Goal: Task Accomplishment & Management: Complete application form

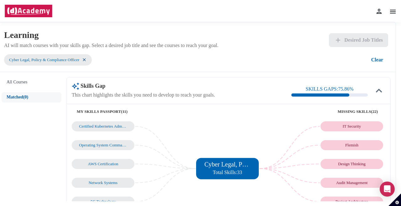
click at [379, 10] on img at bounding box center [379, 12] width 8 height 8
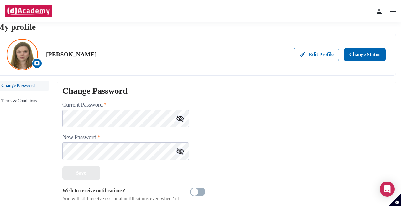
click at [392, 12] on img at bounding box center [393, 12] width 8 height 8
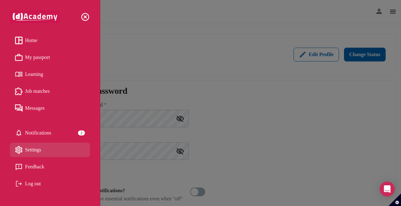
click at [32, 59] on span "My passport" at bounding box center [37, 57] width 25 height 9
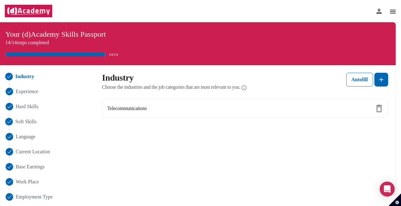
click at [22, 119] on span "Soft Skills" at bounding box center [25, 122] width 21 height 8
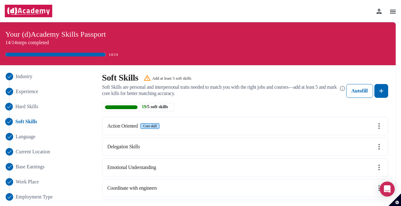
click at [32, 108] on span "Hard Skills" at bounding box center [26, 107] width 23 height 8
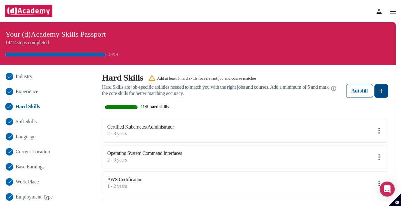
click at [379, 89] on img at bounding box center [381, 91] width 8 height 8
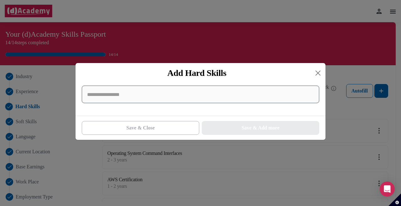
click at [187, 89] on input at bounding box center [200, 94] width 237 height 18
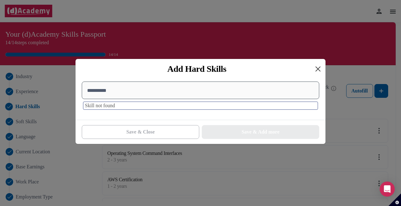
type input "**********"
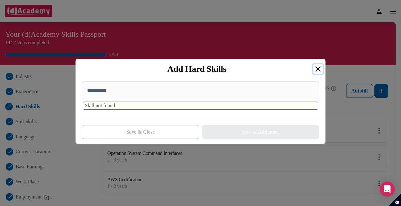
click at [319, 67] on button "Close" at bounding box center [318, 69] width 10 height 10
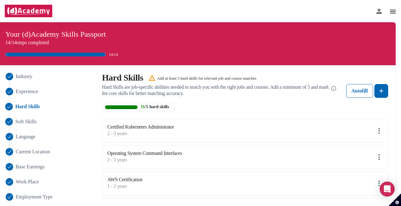
click at [34, 121] on span "Soft Skills" at bounding box center [25, 122] width 21 height 8
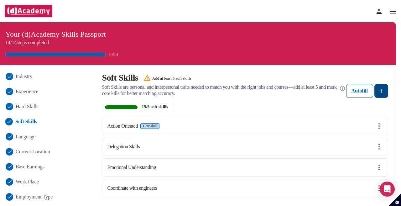
click at [385, 89] on img at bounding box center [381, 91] width 8 height 8
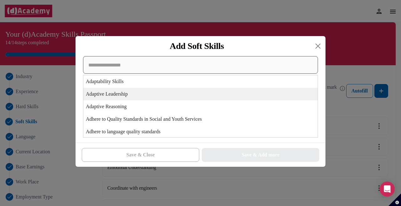
click at [131, 100] on div "Adaptability Skills Adaptive Leadership Adaptive Reasoning Adhere to Quality St…" at bounding box center [200, 96] width 235 height 81
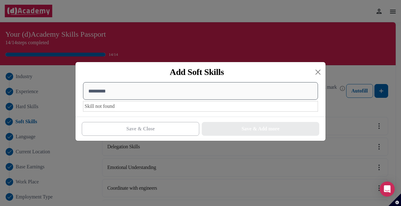
drag, startPoint x: 117, startPoint y: 92, endPoint x: 51, endPoint y: 92, distance: 66.1
click at [51, 92] on div "Add Soft Skills ********* Skill not found Save & Close Save & Add more" at bounding box center [200, 103] width 401 height 206
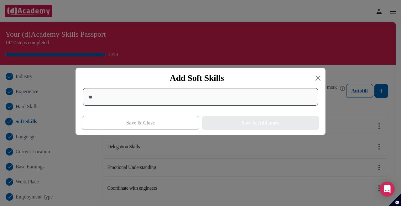
type input "*"
click at [314, 77] on button "Close" at bounding box center [318, 78] width 10 height 10
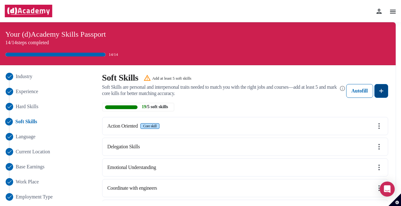
click at [380, 92] on img at bounding box center [381, 91] width 8 height 8
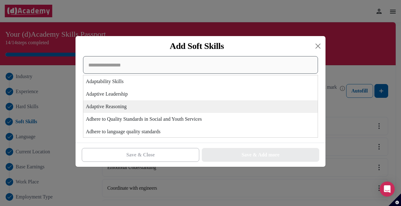
click at [191, 103] on div "Adaptability Skills Adaptive Leadership Adaptive Reasoning Adhere to Quality St…" at bounding box center [200, 96] width 235 height 81
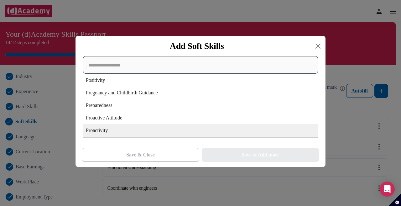
scroll to position [1579, 0]
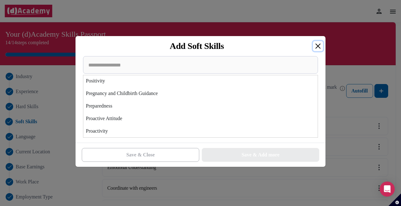
click at [314, 43] on button "Close" at bounding box center [318, 46] width 10 height 10
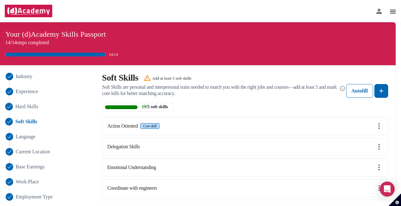
click at [38, 106] on span "Hard Skills" at bounding box center [26, 107] width 23 height 8
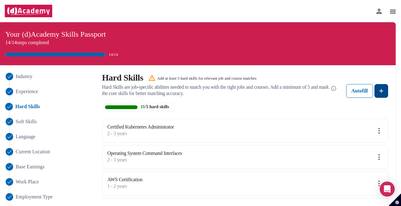
click at [384, 93] on img at bounding box center [381, 91] width 8 height 8
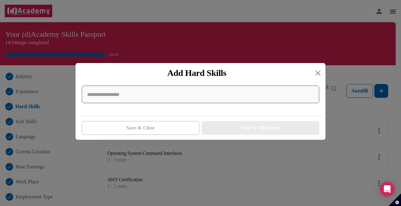
click at [152, 96] on input at bounding box center [200, 94] width 237 height 18
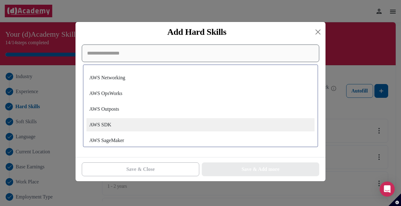
scroll to position [4609, 0]
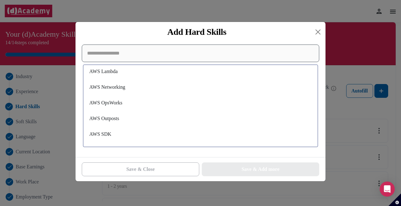
click at [110, 54] on input at bounding box center [200, 53] width 237 height 18
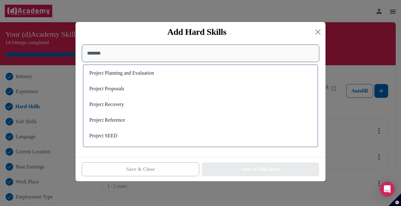
scroll to position [1304, 0]
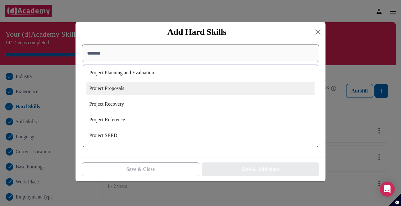
type input "*******"
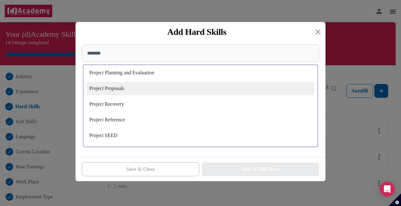
click at [120, 90] on div "Project Proposals" at bounding box center [200, 88] width 228 height 13
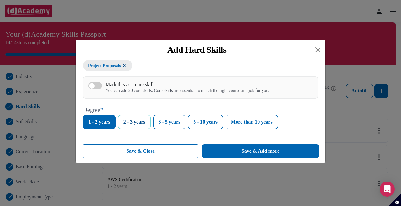
click at [136, 125] on button "2 - 3 years" at bounding box center [134, 122] width 33 height 14
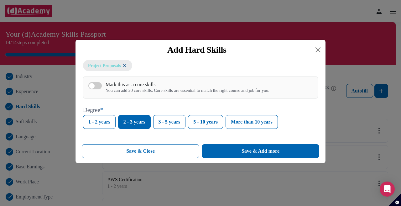
click at [127, 65] on img at bounding box center [124, 65] width 5 height 5
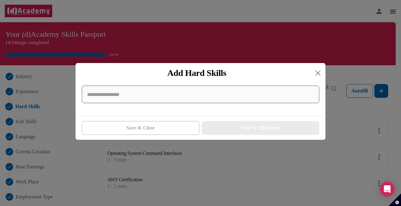
click at [130, 96] on input at bounding box center [200, 94] width 237 height 18
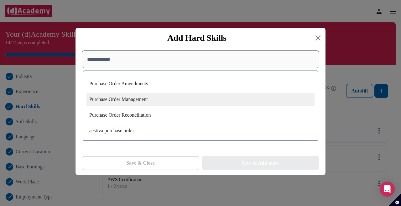
type input "**********"
click at [143, 101] on div "Purchase Order Management" at bounding box center [200, 99] width 228 height 13
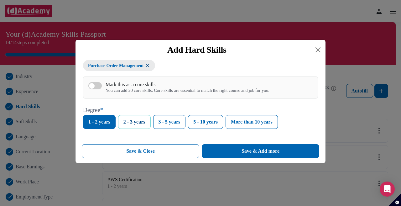
click at [132, 122] on button "2 - 3 years" at bounding box center [134, 122] width 33 height 14
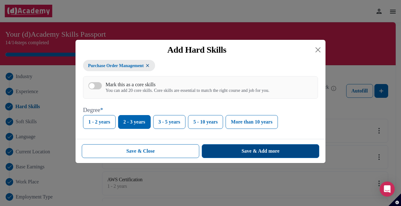
click at [263, 152] on div "Save & Add more" at bounding box center [260, 151] width 38 height 8
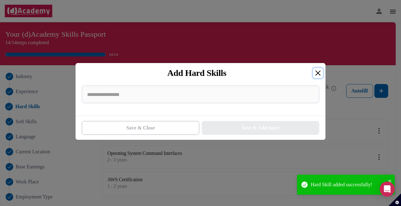
click at [316, 72] on button "Close" at bounding box center [318, 73] width 10 height 10
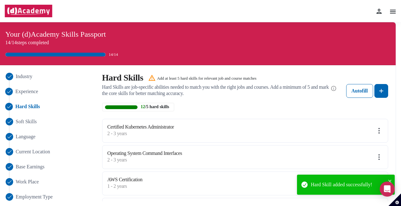
click at [22, 91] on span "Experience" at bounding box center [26, 92] width 23 height 8
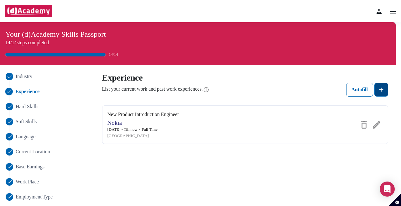
click at [382, 89] on img at bounding box center [381, 90] width 8 height 8
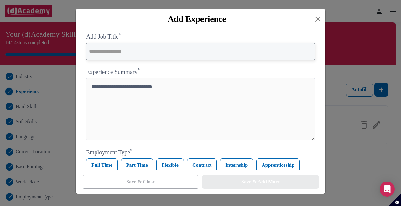
click at [128, 45] on input "text" at bounding box center [200, 52] width 229 height 18
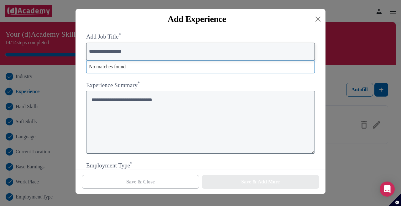
type input "**********"
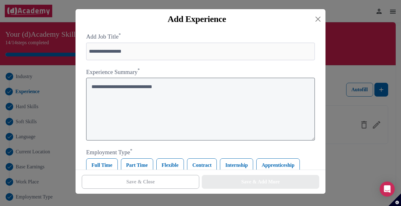
click at [122, 109] on textarea at bounding box center [200, 109] width 229 height 63
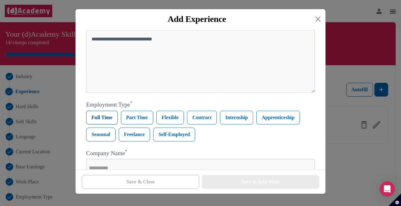
click at [99, 119] on label "Full Time" at bounding box center [102, 118] width 32 height 14
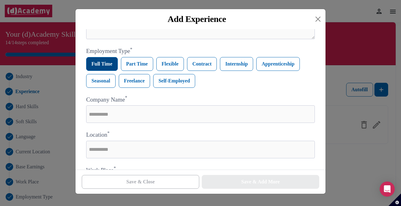
scroll to position [101, 0]
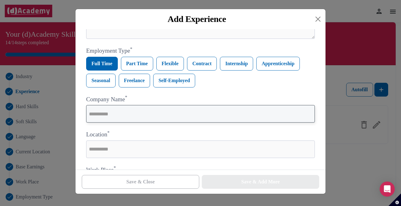
click at [107, 116] on input "text" at bounding box center [200, 114] width 229 height 18
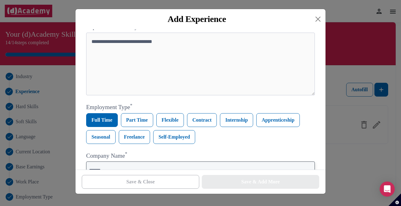
scroll to position [44, 0]
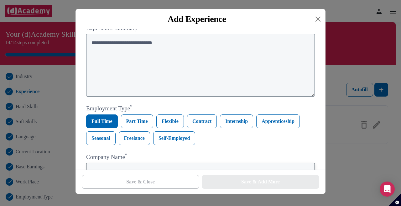
type input "******"
click at [108, 68] on textarea at bounding box center [200, 65] width 229 height 63
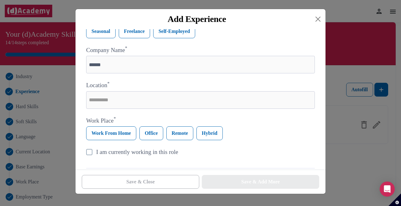
scroll to position [178, 0]
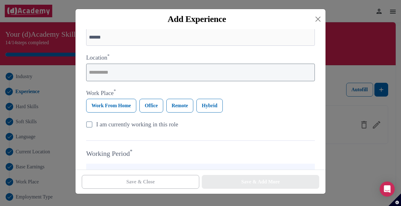
type textarea "**********"
click at [129, 76] on input "text" at bounding box center [200, 73] width 229 height 18
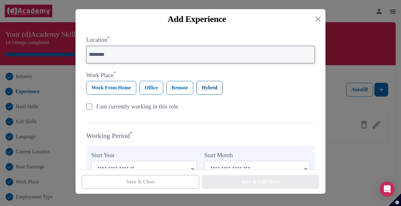
type input "********"
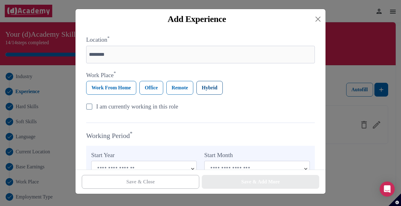
click at [213, 90] on label "Hybrid" at bounding box center [209, 88] width 26 height 14
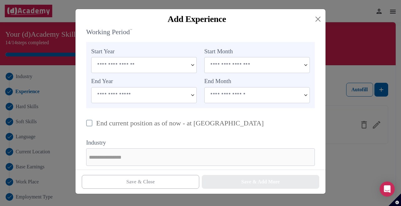
scroll to position [305, 0]
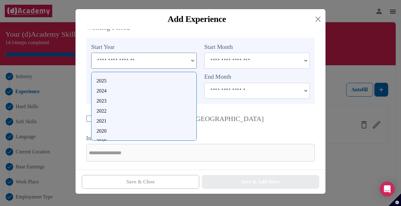
click at [173, 61] on input at bounding box center [139, 60] width 96 height 15
click at [105, 129] on div "2020" at bounding box center [143, 131] width 95 height 8
type input "****"
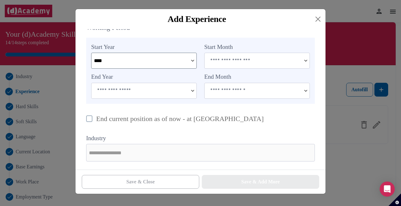
click at [171, 88] on input at bounding box center [139, 90] width 96 height 15
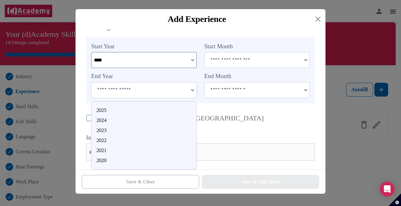
click at [105, 141] on div "2022" at bounding box center [143, 141] width 95 height 8
type input "****"
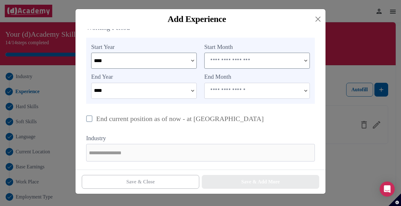
click at [238, 63] on input at bounding box center [252, 60] width 96 height 15
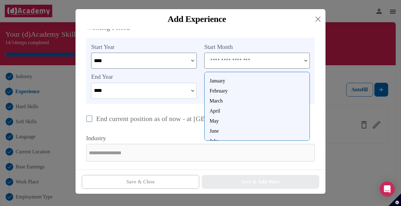
scroll to position [59, 0]
click at [226, 129] on div "December" at bounding box center [256, 132] width 95 height 8
type input "********"
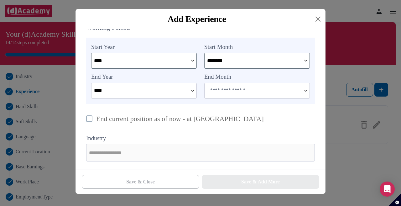
click at [247, 91] on input at bounding box center [252, 90] width 96 height 15
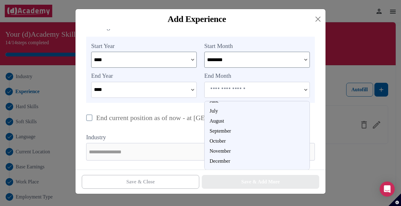
click at [214, 163] on div "December" at bounding box center [256, 161] width 95 height 8
type input "********"
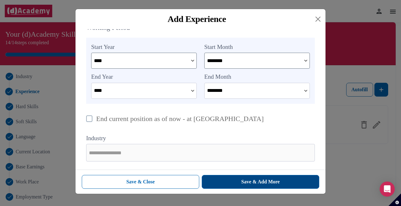
click at [226, 178] on button "Save & Add More" at bounding box center [260, 182] width 117 height 14
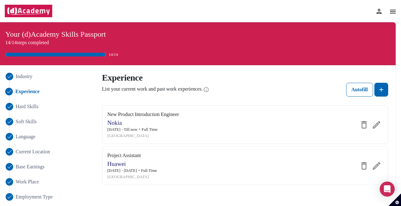
click at [24, 125] on ul "Industry Experience Hard Skills Soft Skills Language Current Location Base Earn…" at bounding box center [49, 174] width 90 height 203
click at [24, 121] on span "Soft Skills" at bounding box center [25, 122] width 21 height 8
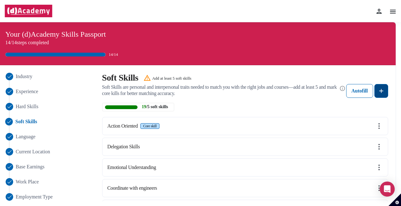
click at [380, 89] on img at bounding box center [381, 91] width 8 height 8
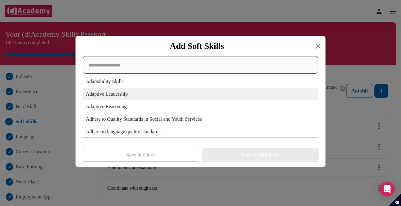
click at [163, 99] on div "Adaptability Skills Adaptive Leadership Adaptive Reasoning Adhere to Quality St…" at bounding box center [200, 96] width 235 height 81
type input "*"
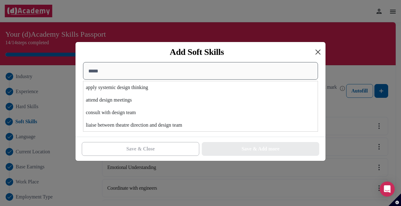
type input "*****"
click at [314, 52] on button "Close" at bounding box center [318, 52] width 10 height 10
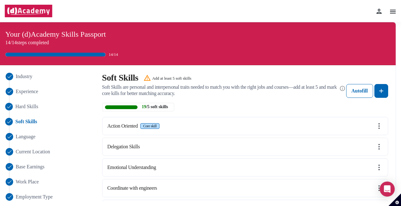
click at [36, 105] on span "Hard Skills" at bounding box center [26, 107] width 23 height 8
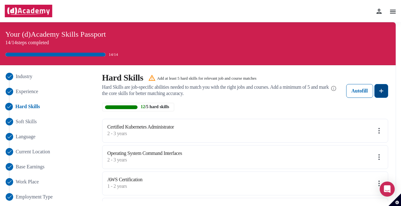
click at [383, 90] on img at bounding box center [381, 91] width 8 height 8
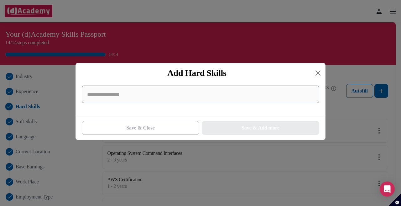
click at [196, 90] on input at bounding box center [200, 94] width 237 height 18
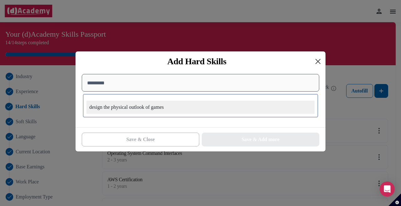
type input "*********"
click at [318, 60] on button "Close" at bounding box center [318, 61] width 10 height 10
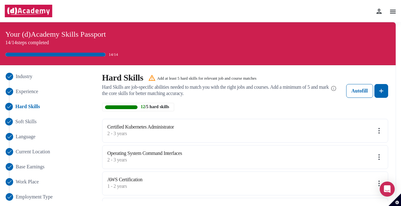
click at [29, 121] on span "Soft Skills" at bounding box center [25, 122] width 21 height 8
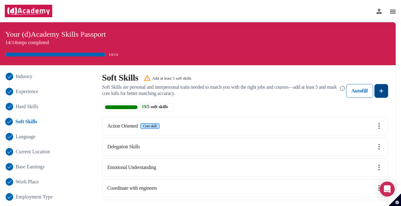
click at [378, 91] on img at bounding box center [381, 91] width 8 height 8
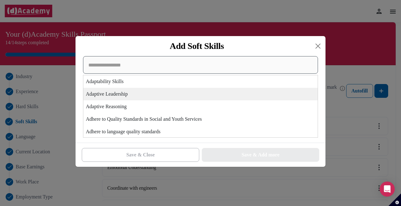
click at [273, 100] on div "Adaptability Skills Adaptive Leadership Adaptive Reasoning Adhere to Quality St…" at bounding box center [200, 96] width 235 height 81
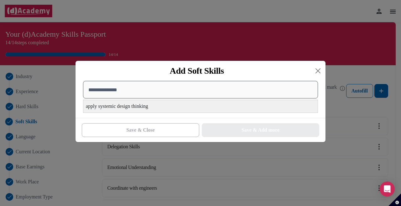
type input "**********"
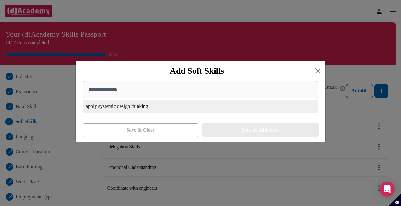
click at [205, 107] on div "apply systemic design thinking" at bounding box center [200, 106] width 234 height 13
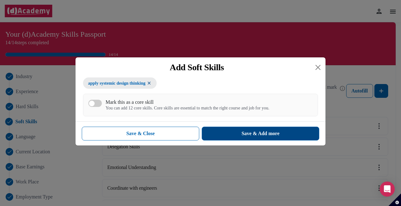
click at [260, 132] on div "Save & Add more" at bounding box center [260, 134] width 38 height 8
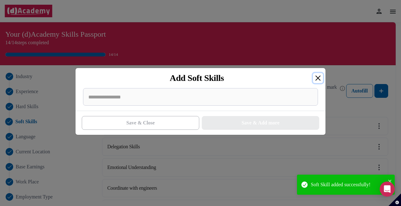
click at [317, 78] on button "Close" at bounding box center [318, 78] width 10 height 10
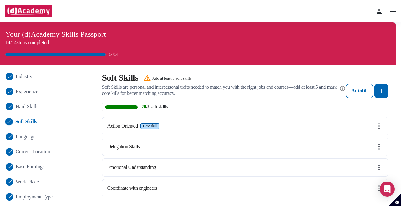
click at [26, 12] on img at bounding box center [28, 11] width 48 height 13
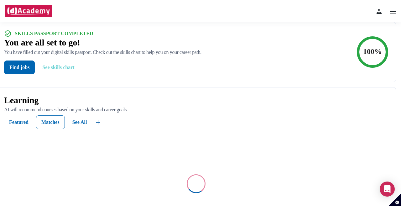
click at [57, 69] on button "See skills chart" at bounding box center [58, 67] width 42 height 14
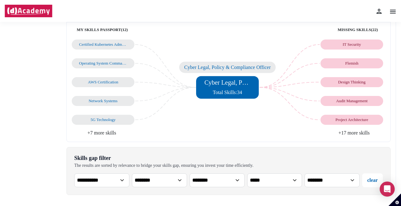
scroll to position [82, 0]
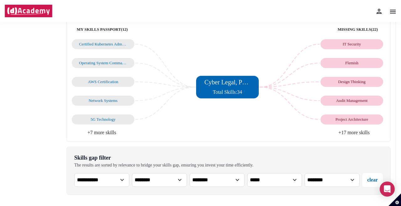
click at [360, 132] on li "+17 more skills" at bounding box center [307, 133] width 157 height 8
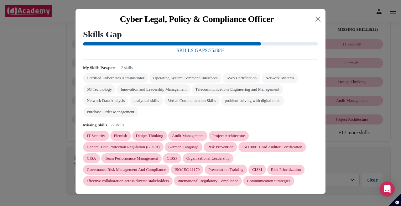
scroll to position [17, 0]
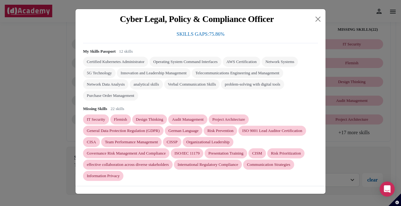
click at [147, 117] on div "Design Thinking" at bounding box center [150, 119] width 28 height 5
